Goal: Task Accomplishment & Management: Use online tool/utility

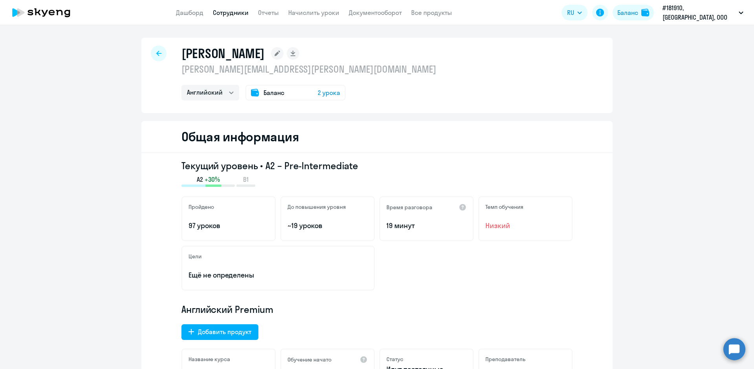
select select "english"
click at [319, 15] on link "Начислить уроки" at bounding box center [313, 13] width 51 height 8
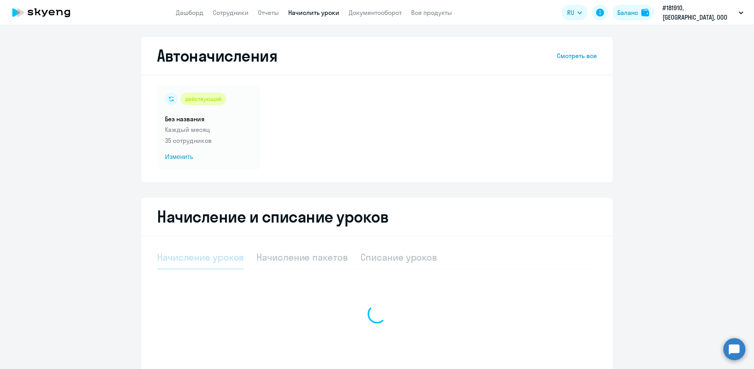
select select "10"
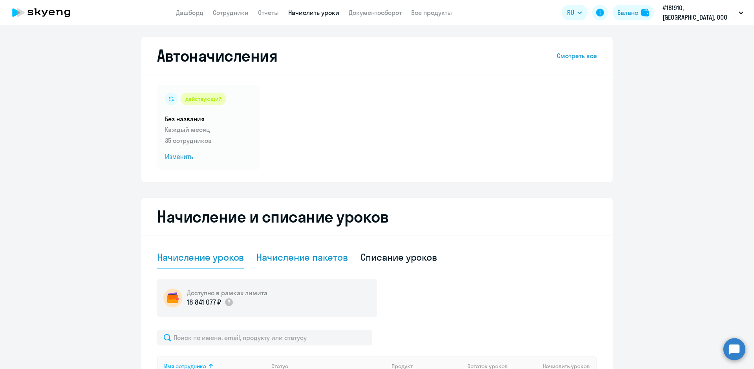
scroll to position [39, 0]
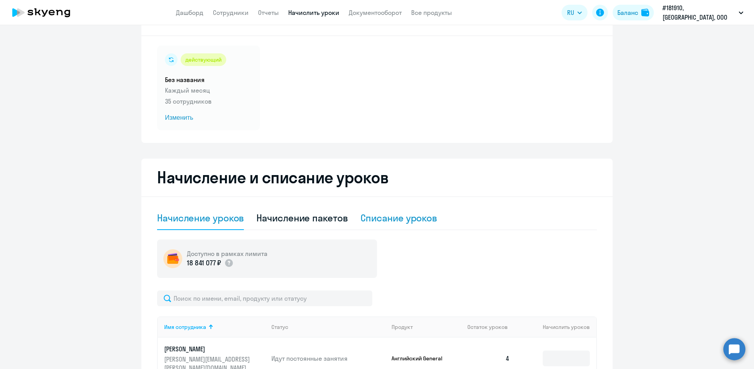
click at [381, 220] on div "Списание уроков" at bounding box center [398, 218] width 77 height 13
select select "10"
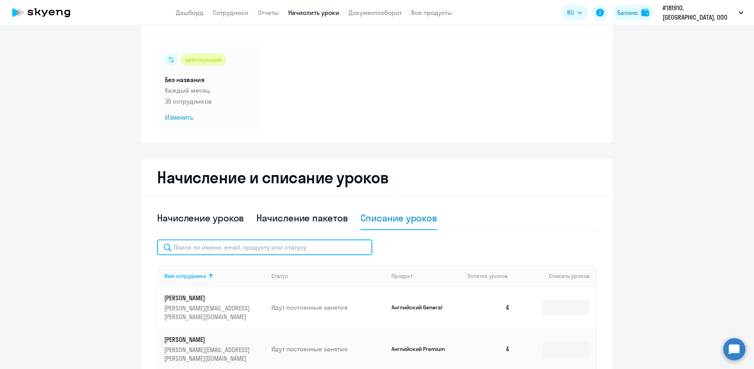
click at [206, 250] on input "text" at bounding box center [264, 247] width 215 height 16
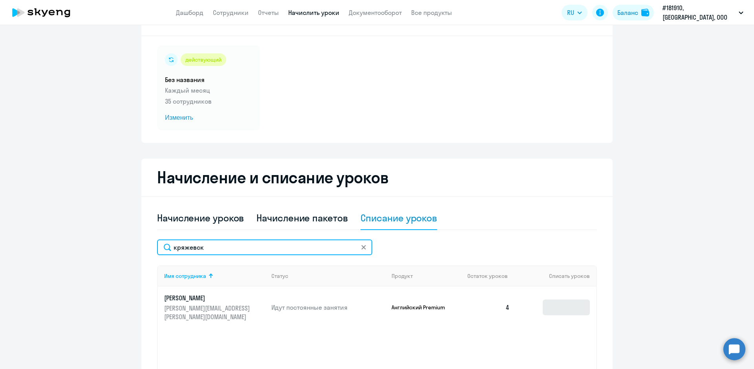
type input "кряжевск"
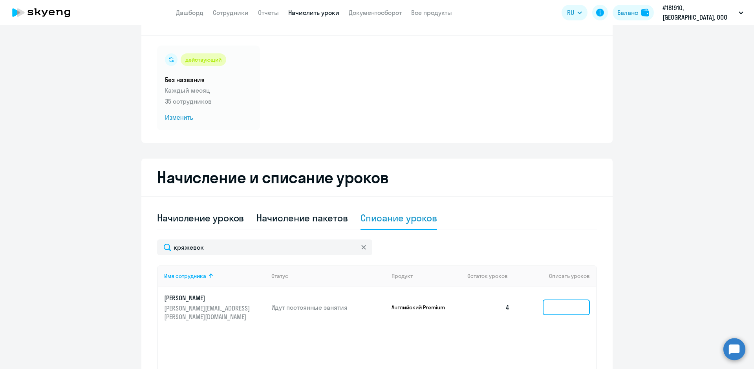
click at [549, 299] on input at bounding box center [565, 307] width 47 height 16
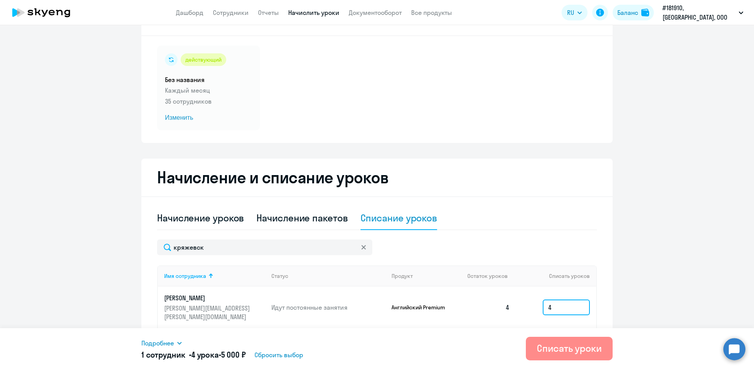
type input "4"
click at [563, 350] on div "Списать уроки" at bounding box center [569, 348] width 65 height 13
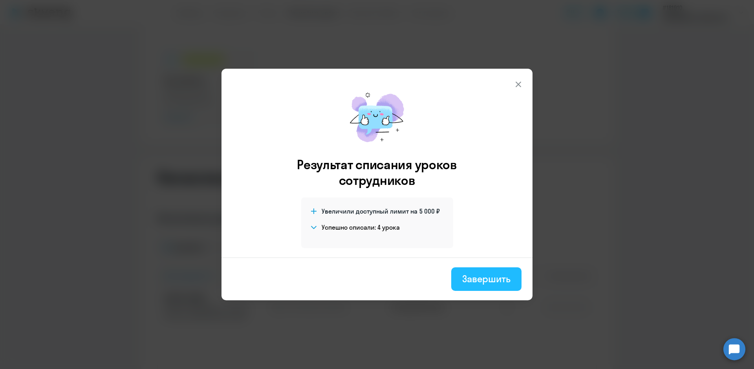
click at [473, 276] on div "Завершить" at bounding box center [486, 278] width 48 height 13
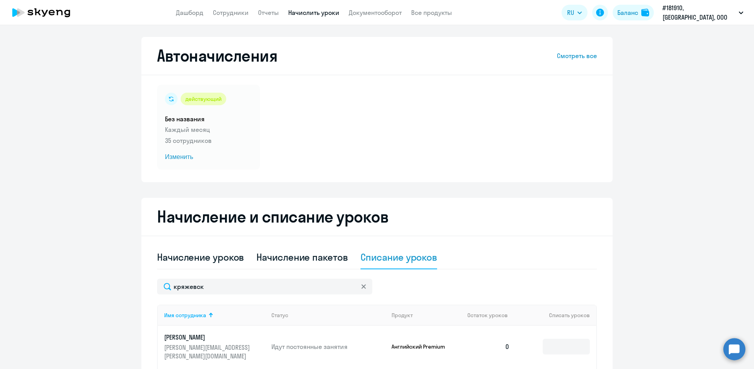
select select "english"
